Goal: Navigation & Orientation: Find specific page/section

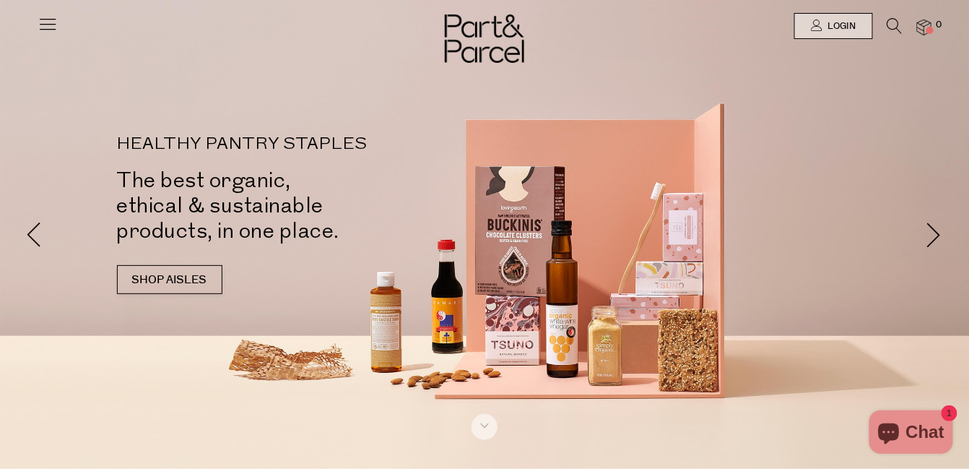
click at [42, 20] on icon at bounding box center [48, 24] width 20 height 20
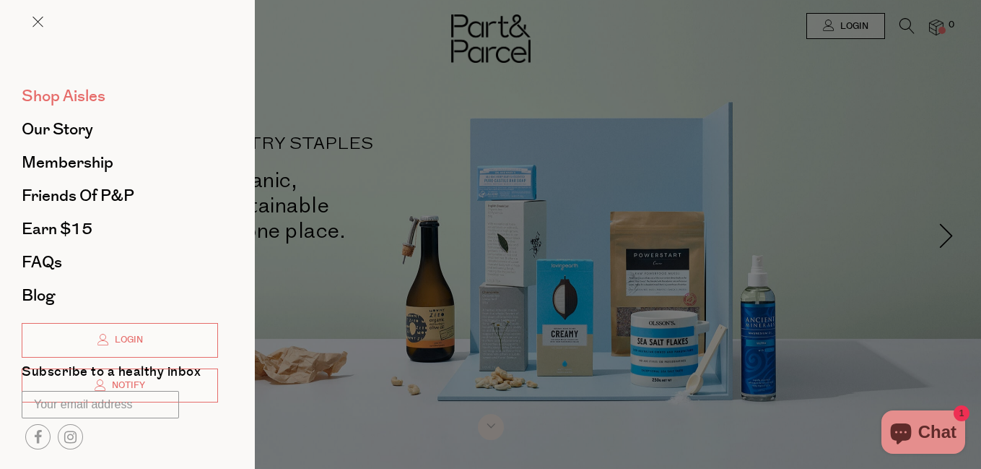
click at [68, 97] on span "Shop Aisles" at bounding box center [64, 95] width 84 height 23
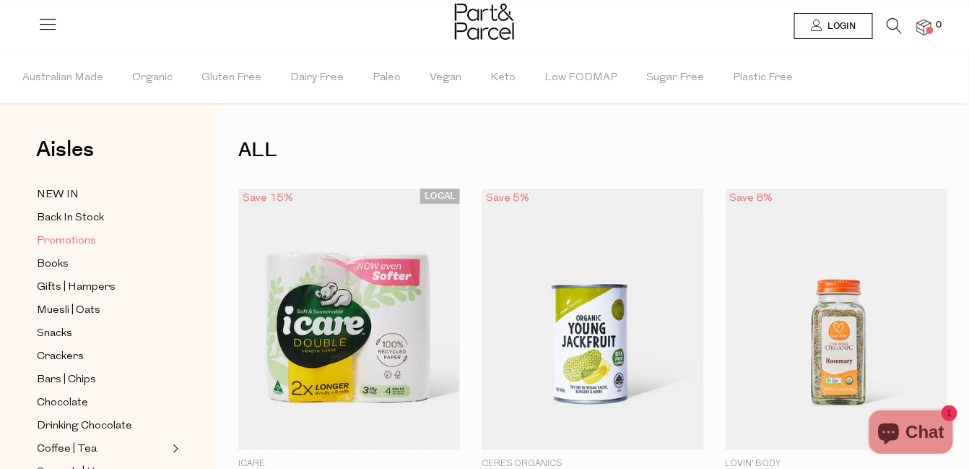
click at [52, 235] on span "Promotions" at bounding box center [66, 240] width 59 height 17
